Goal: Find specific page/section: Find specific page/section

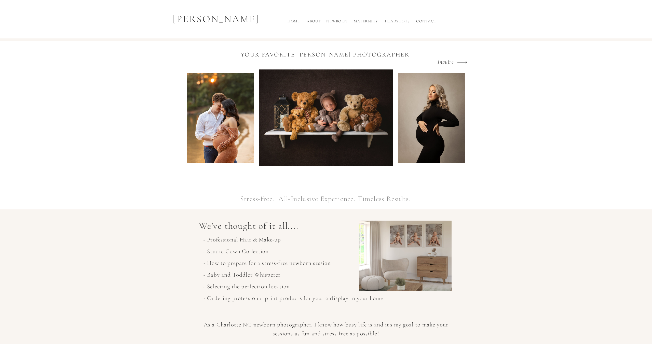
click at [363, 20] on h2 "Maternity" at bounding box center [366, 22] width 28 height 8
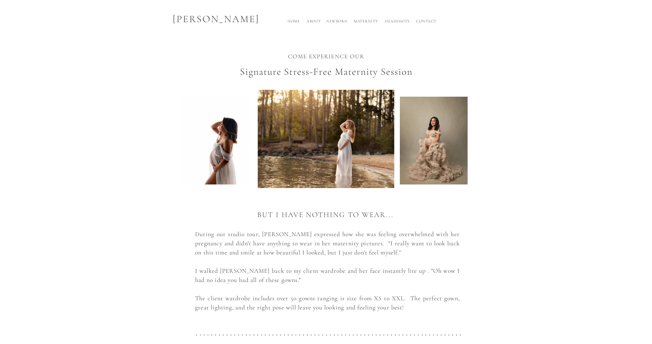
click at [332, 21] on h2 "Newborn" at bounding box center [337, 22] width 23 height 8
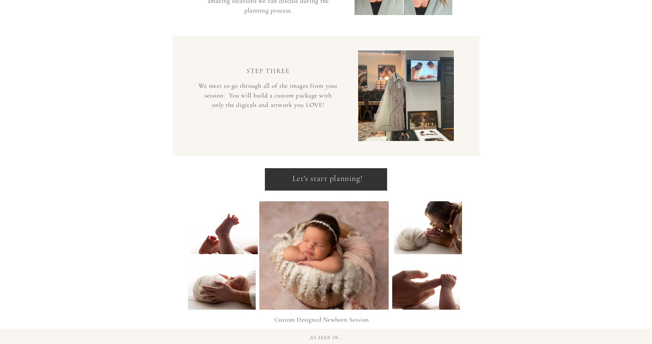
scroll to position [569, 0]
